Goal: Task Accomplishment & Management: Manage account settings

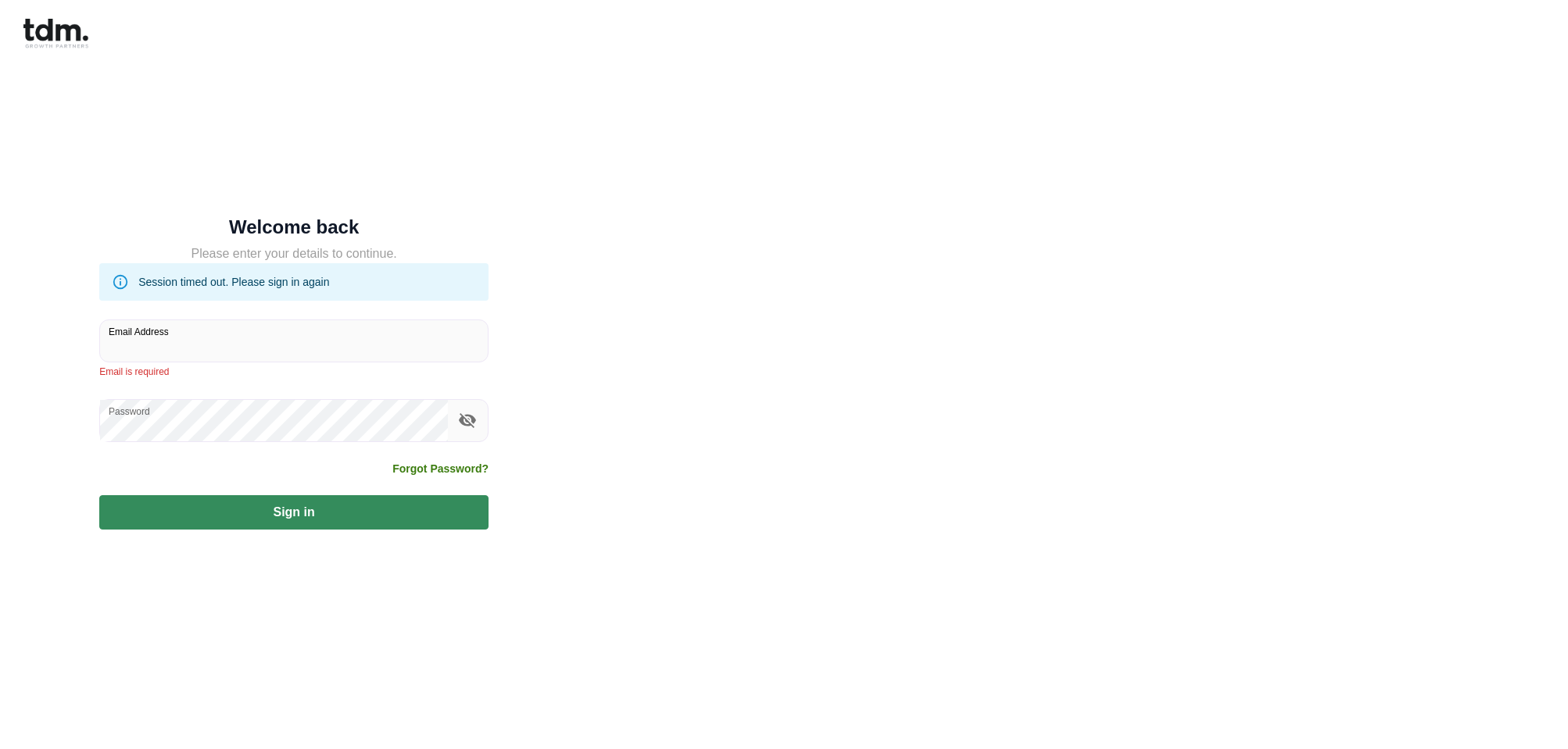
click at [185, 342] on input "Email Address" at bounding box center [293, 340] width 388 height 41
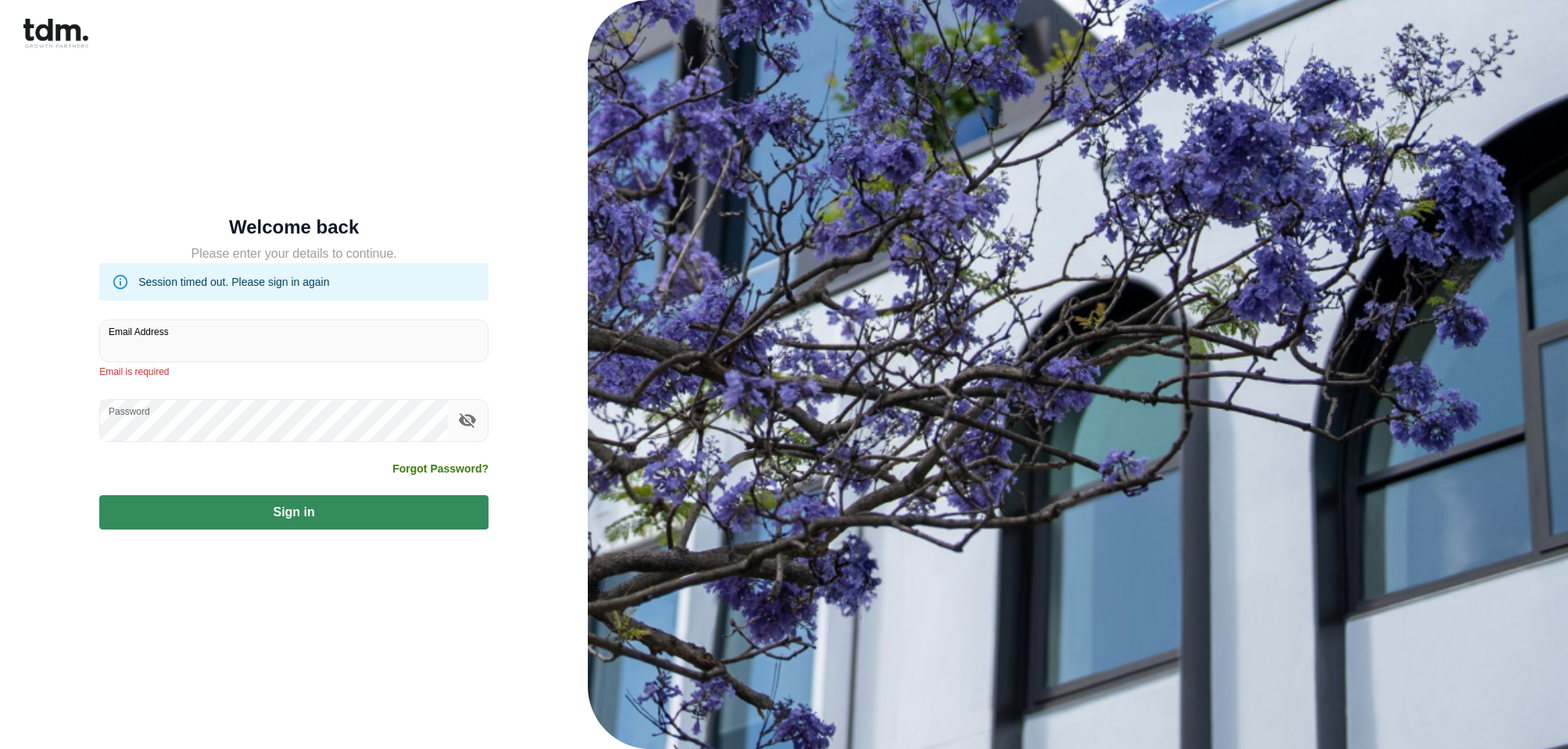
type input "**********"
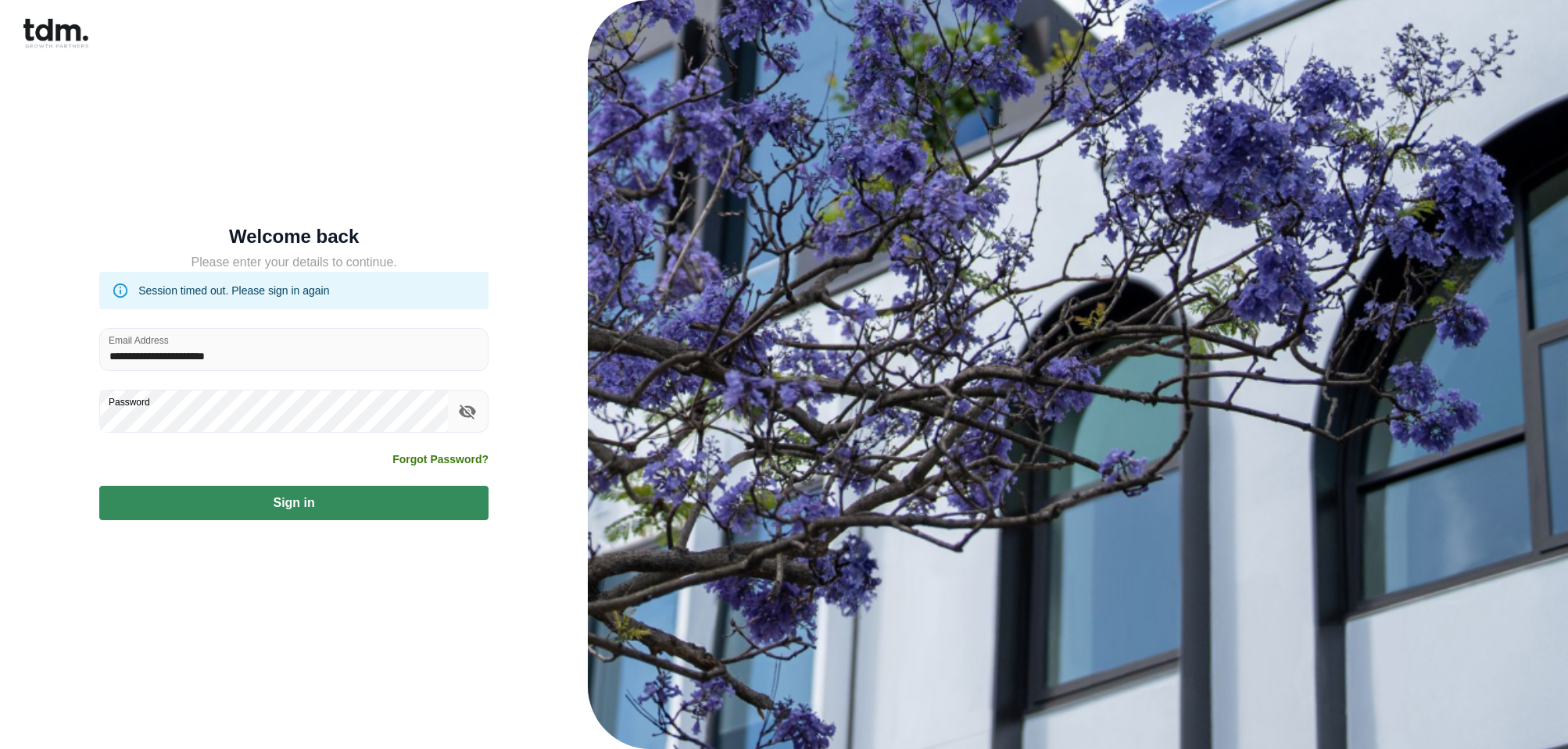
click at [99, 486] on button "Sign in" at bounding box center [293, 503] width 389 height 34
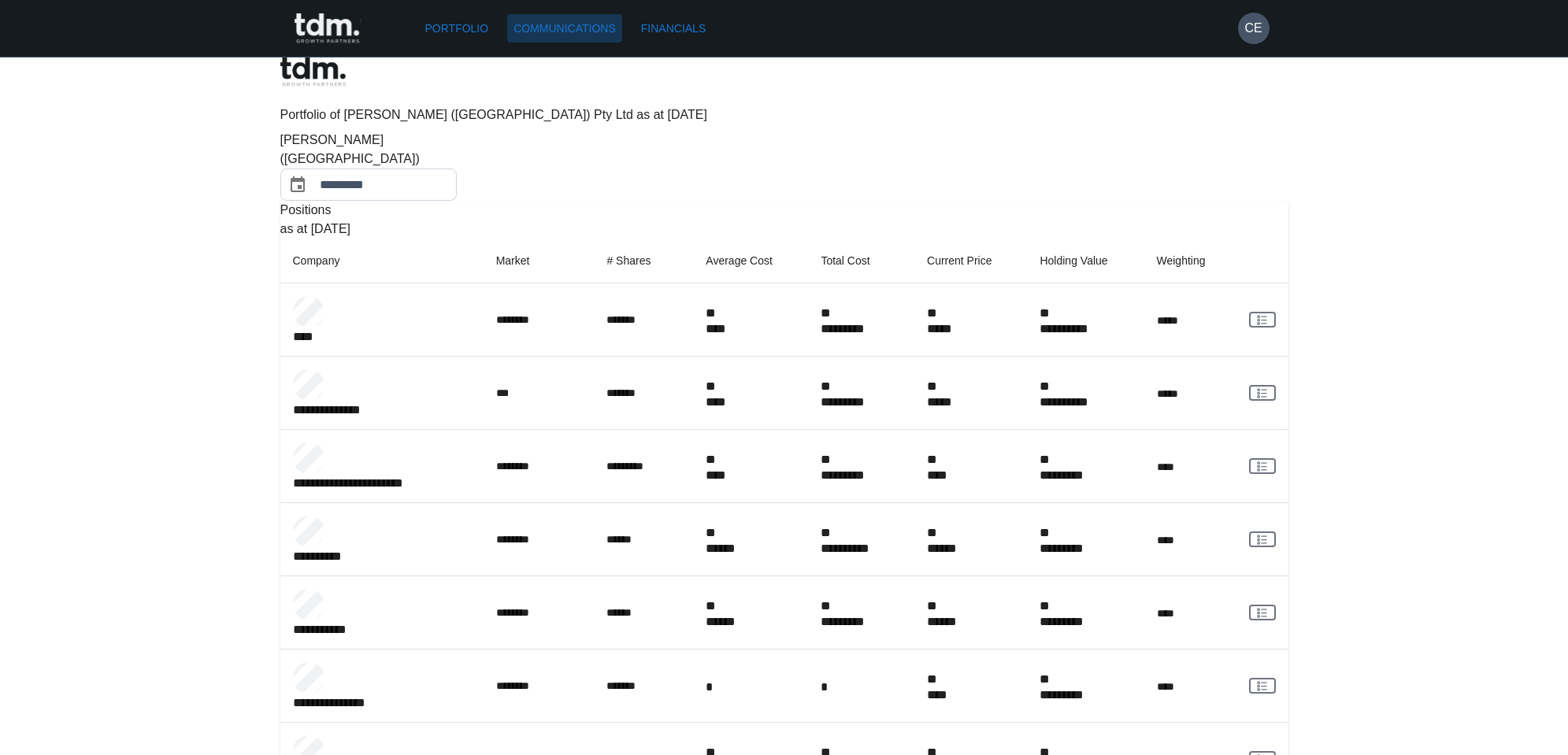
click at [576, 25] on link "Communications" at bounding box center [564, 29] width 115 height 29
